Goal: Information Seeking & Learning: Learn about a topic

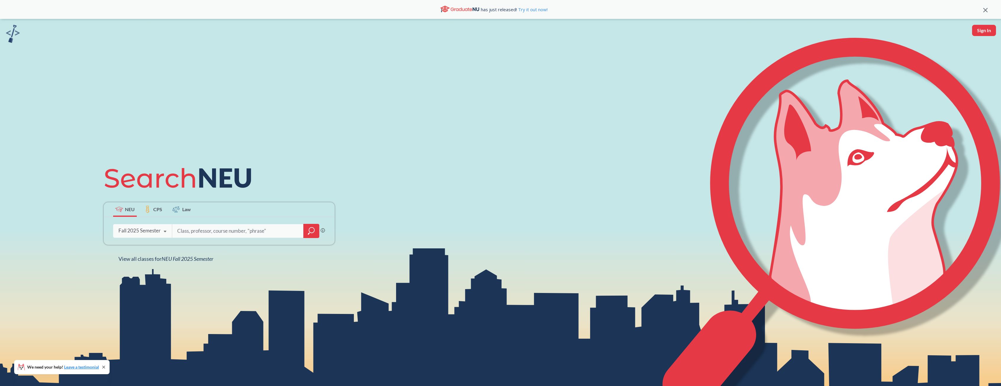
click at [226, 234] on input "search" at bounding box center [238, 231] width 123 height 12
type input "chem 2323"
click at [238, 233] on input "search" at bounding box center [238, 231] width 123 height 12
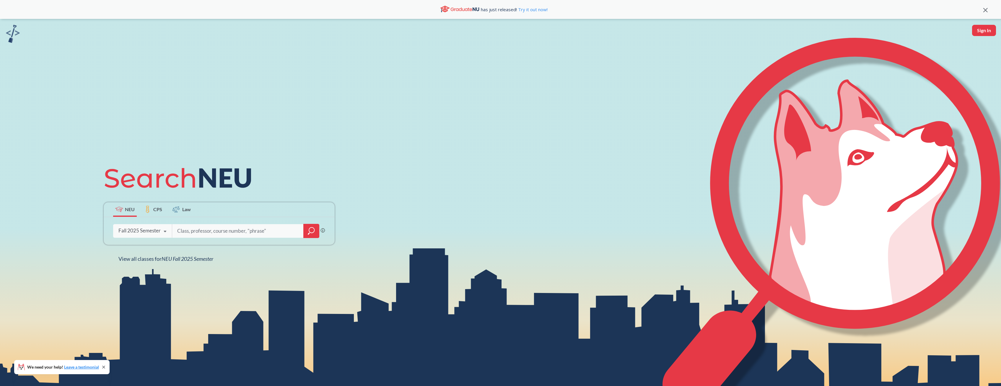
click at [238, 233] on input "search" at bounding box center [238, 231] width 123 height 12
type input "chem 2312"
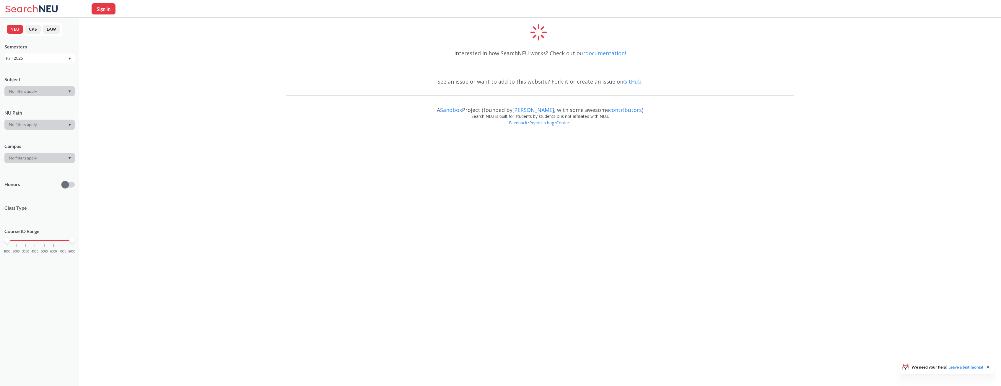
click at [14, 29] on button "NEU" at bounding box center [15, 29] width 16 height 9
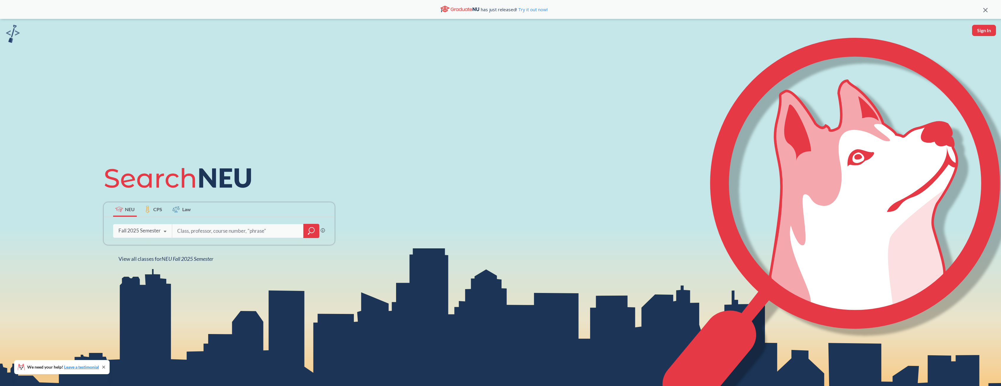
click at [216, 233] on input "search" at bounding box center [238, 231] width 123 height 12
type input "chem 2312"
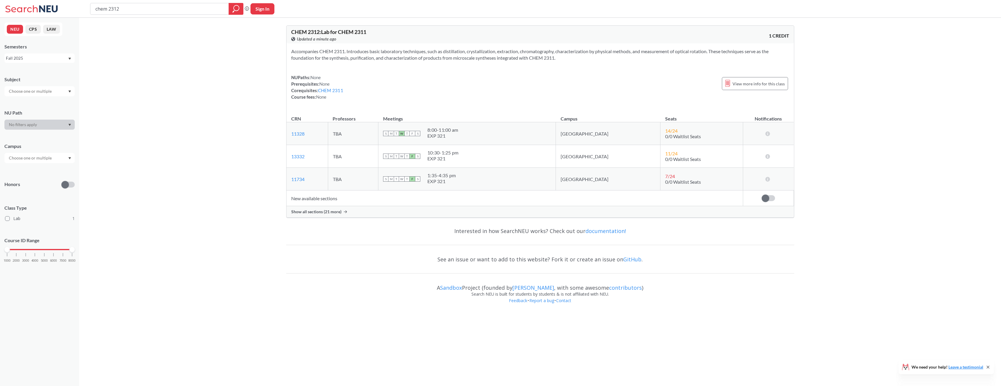
click at [332, 212] on span "Show all sections (21 more)" at bounding box center [316, 211] width 50 height 5
